Goal: Information Seeking & Learning: Learn about a topic

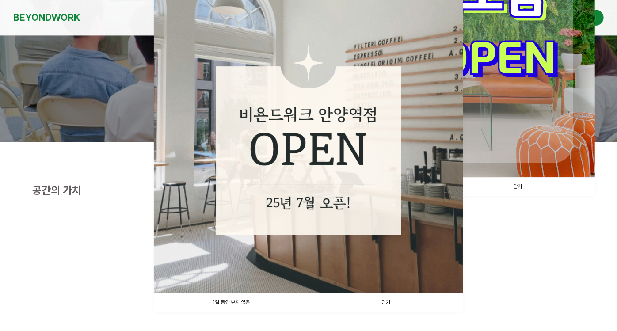
scroll to position [196, 0]
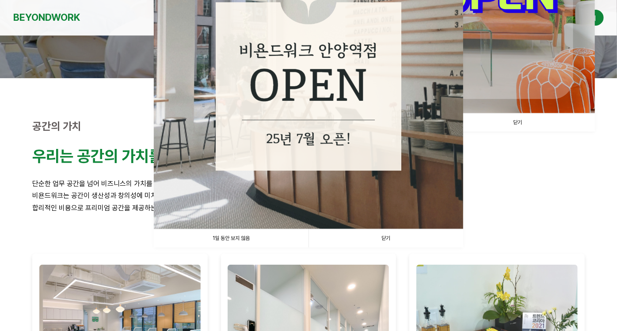
click at [404, 238] on link "닫기" at bounding box center [386, 238] width 155 height 18
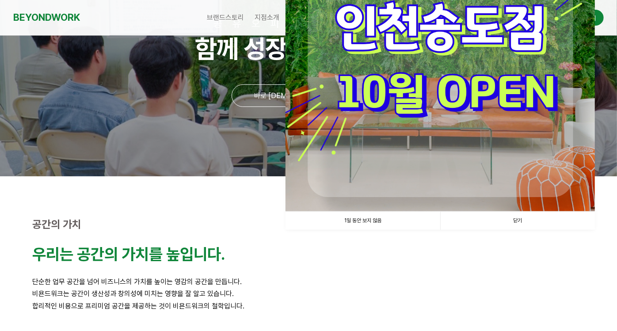
scroll to position [0, 0]
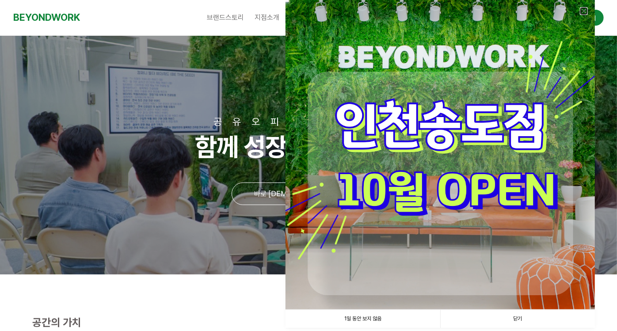
click at [444, 8] on link at bounding box center [584, 11] width 8 height 8
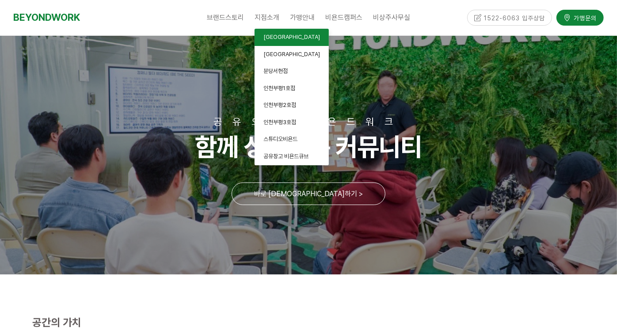
click at [292, 39] on link "안양평촌점" at bounding box center [292, 37] width 74 height 17
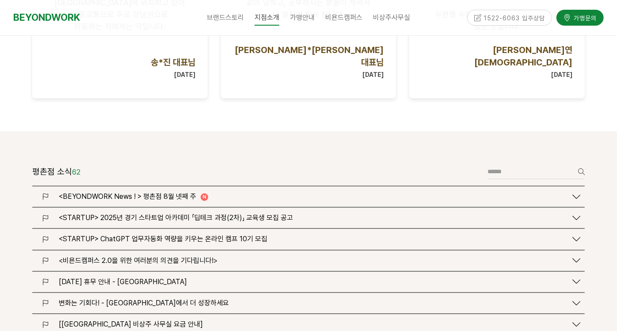
scroll to position [982, 0]
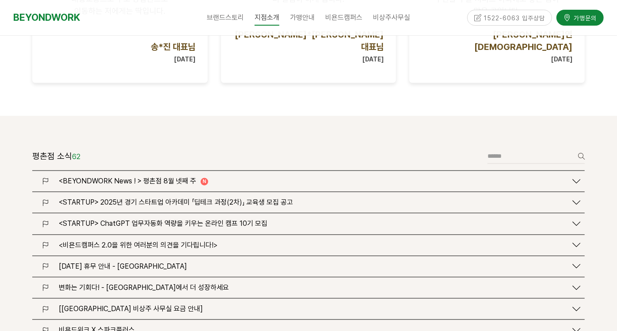
click at [174, 177] on span "<BEYONDWORK News ! > 평촌점 8월 넷째 주" at bounding box center [127, 181] width 137 height 8
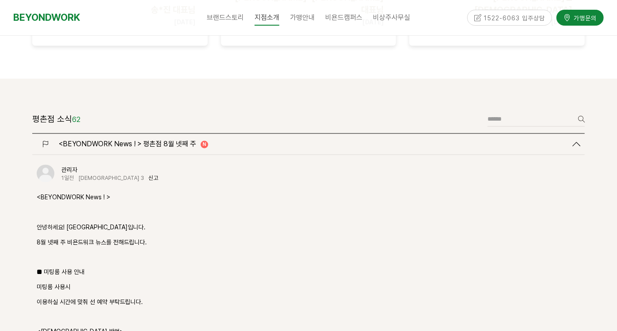
scroll to position [1080, 0]
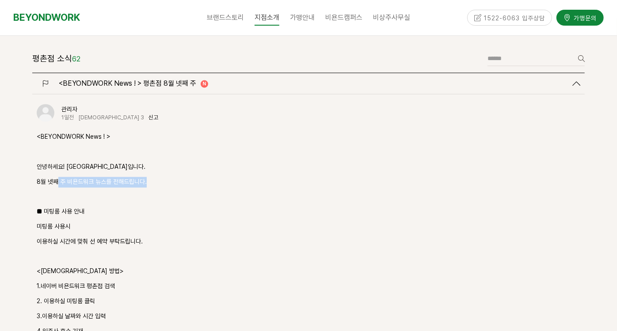
drag, startPoint x: 57, startPoint y: 143, endPoint x: 220, endPoint y: 146, distance: 163.2
click at [220, 177] on p "8월 넷째 주 비욘드워크 뉴스를 전해드립니다." at bounding box center [309, 182] width 544 height 11
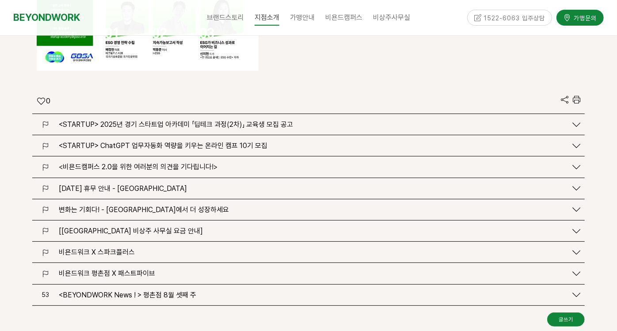
scroll to position [2161, 0]
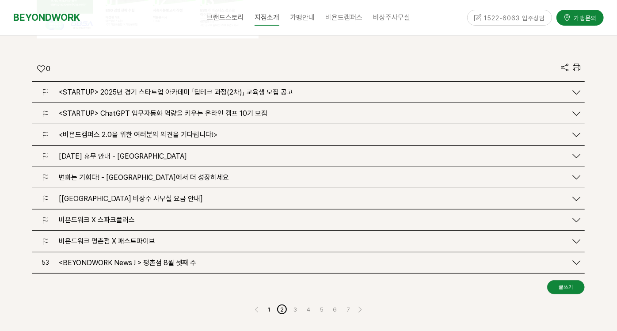
click at [282, 304] on link "2" at bounding box center [282, 309] width 11 height 11
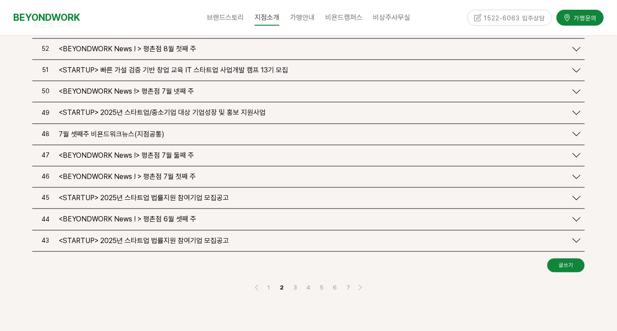
scroll to position [1164, 0]
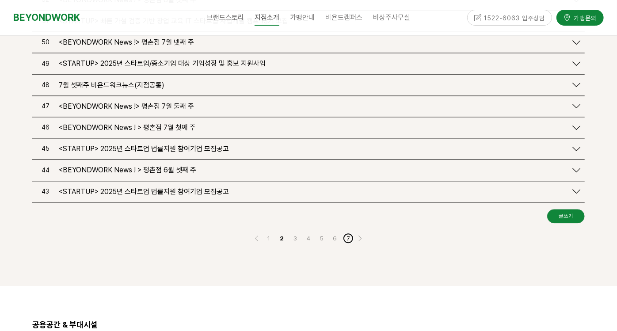
click at [351, 233] on link "7" at bounding box center [348, 238] width 11 height 11
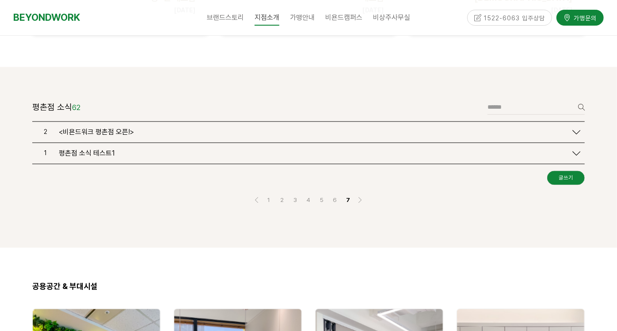
scroll to position [1017, 0]
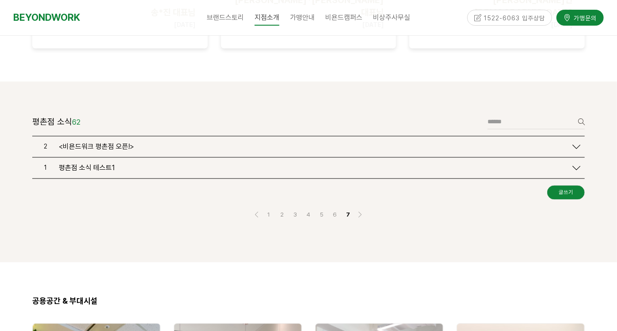
click at [118, 115] on div "평촌점 소식 62 글쓰기 검색" at bounding box center [308, 125] width 553 height 21
click at [104, 143] on span "<비욘드워크 평촌점 오픈!>" at bounding box center [96, 147] width 75 height 8
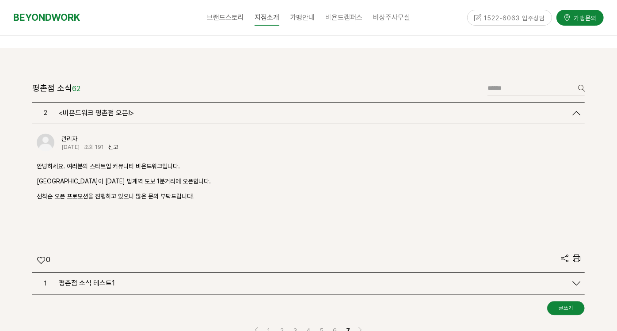
scroll to position [1066, 0]
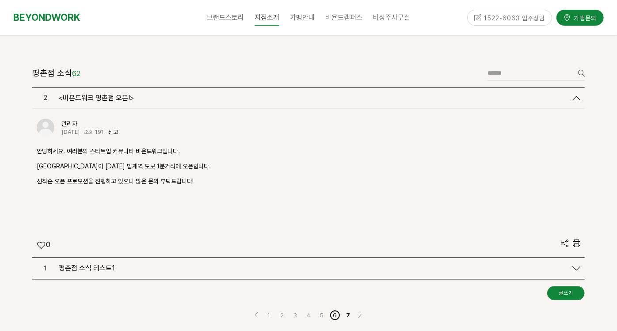
click at [336, 310] on link "6" at bounding box center [335, 315] width 11 height 11
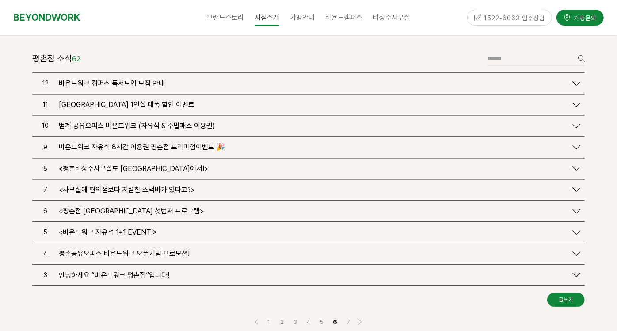
scroll to position [1017, 0]
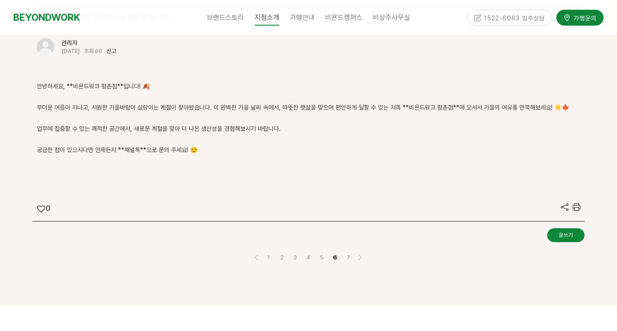
scroll to position [1409, 0]
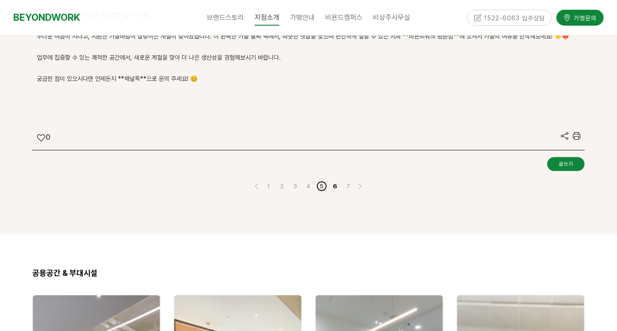
click at [323, 181] on link "5" at bounding box center [322, 186] width 11 height 11
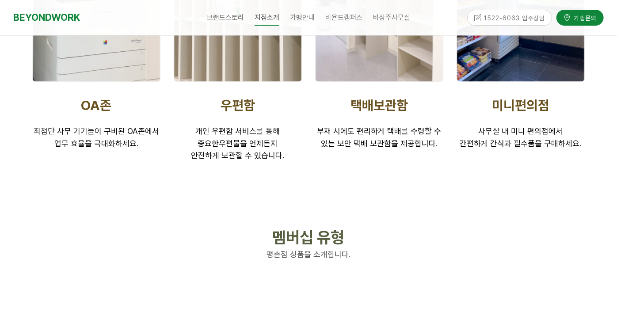
scroll to position [1753, 0]
